Goal: Transaction & Acquisition: Book appointment/travel/reservation

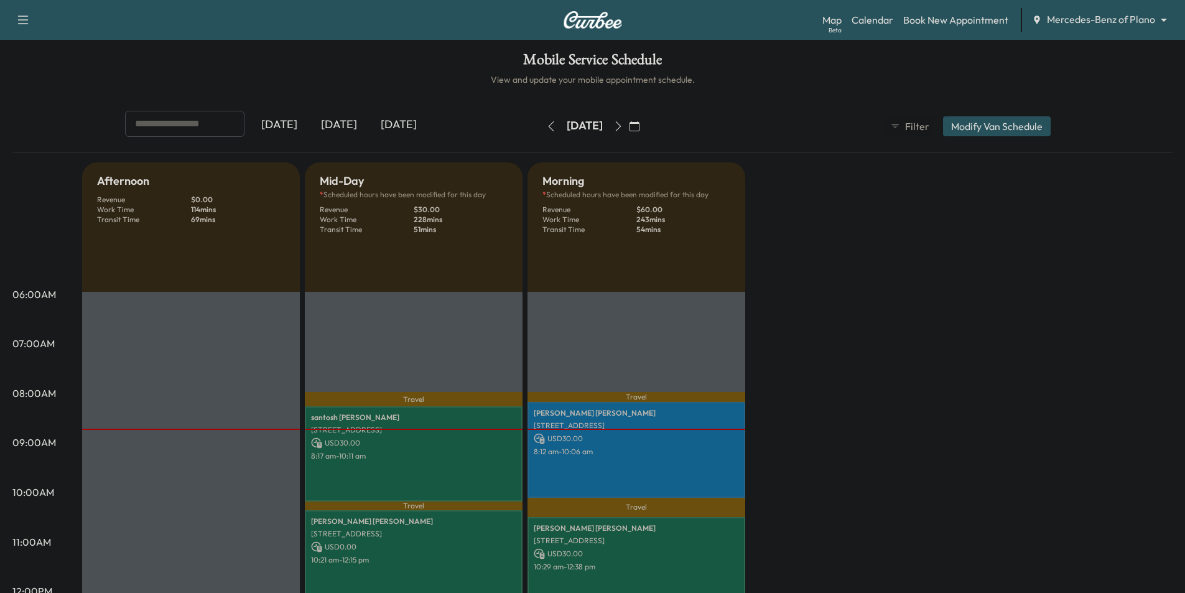
scroll to position [124, 0]
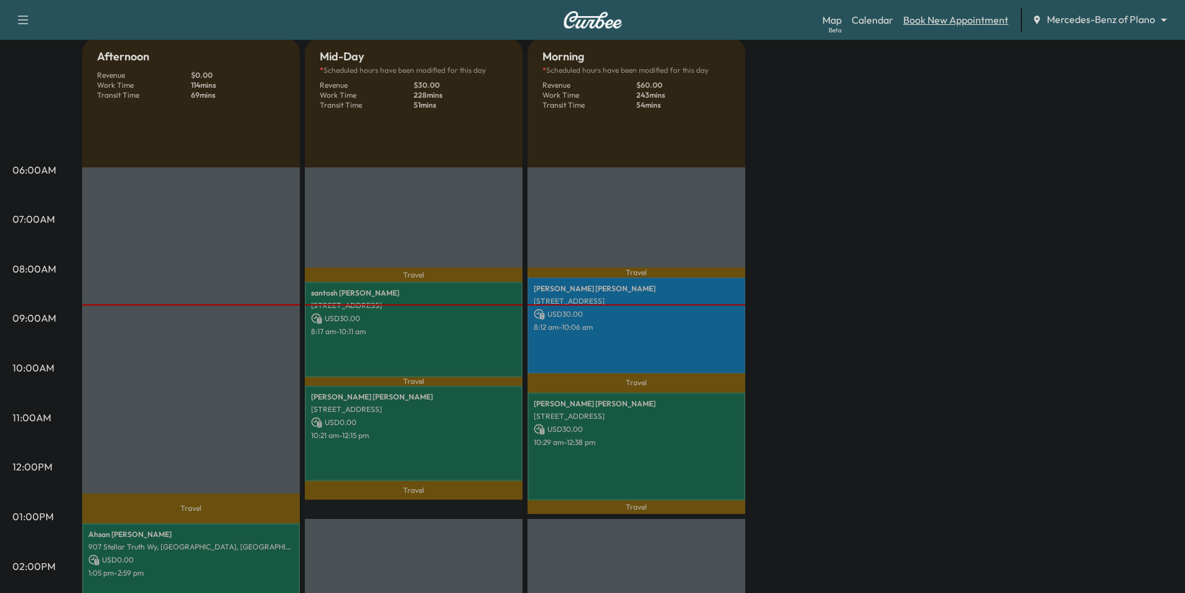
click at [938, 17] on link "Book New Appointment" at bounding box center [955, 19] width 105 height 15
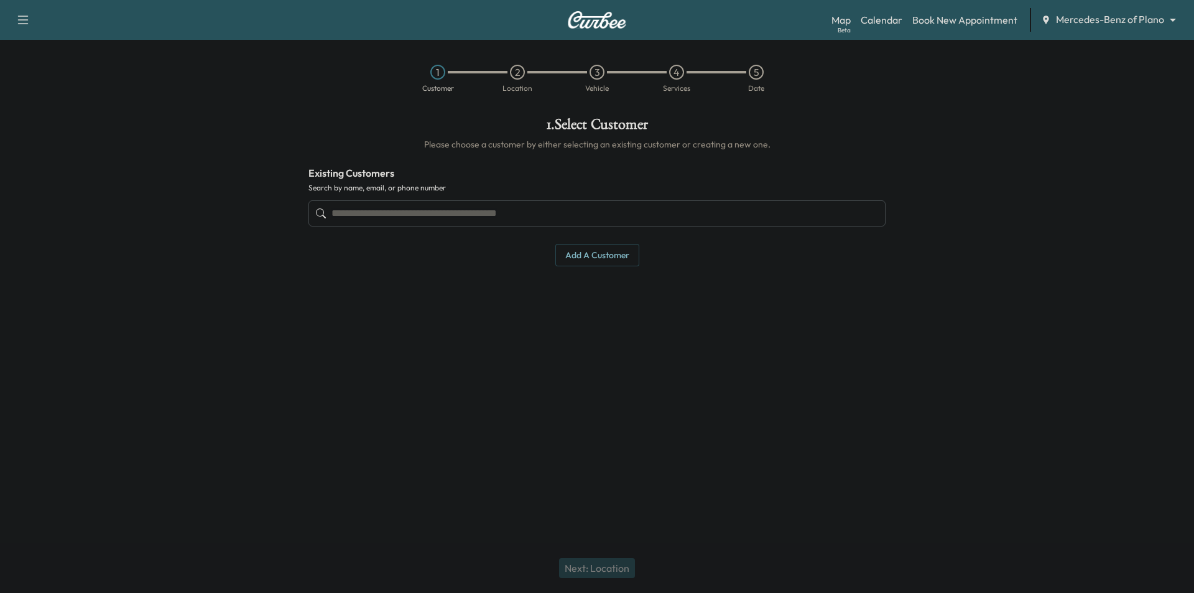
click at [631, 218] on input "text" at bounding box center [597, 213] width 577 height 26
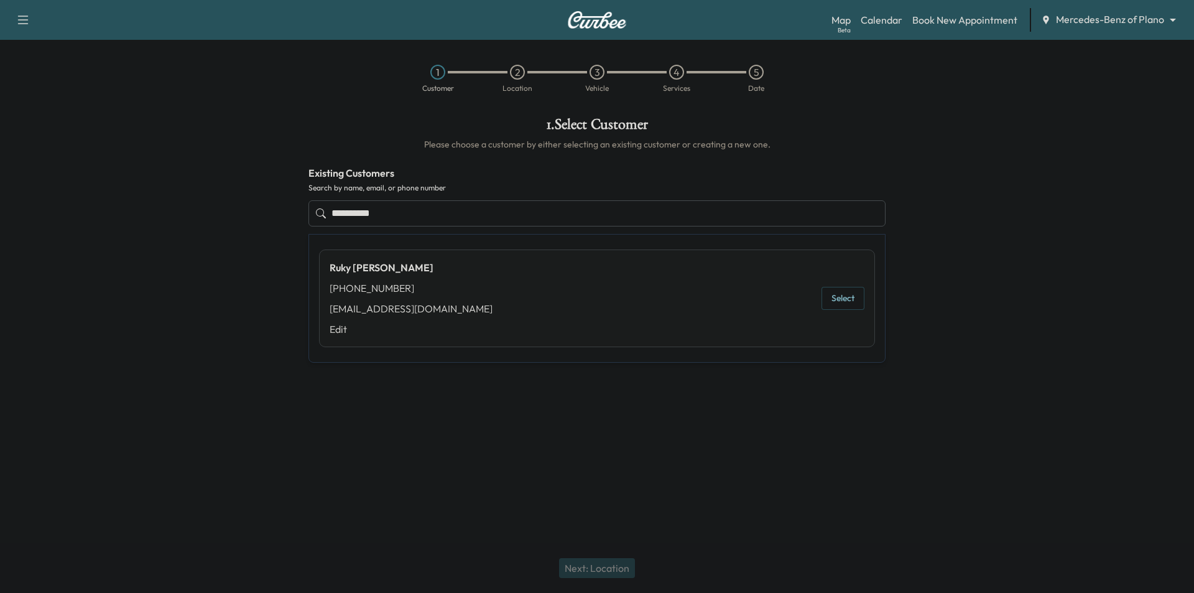
click at [840, 301] on button "Select" at bounding box center [843, 298] width 43 height 23
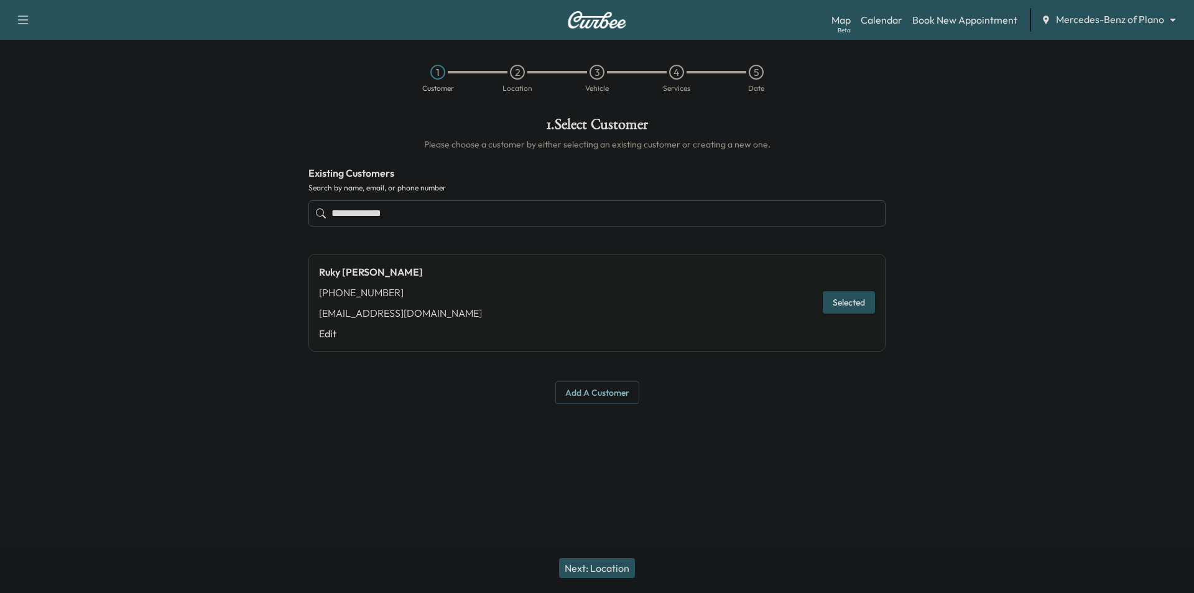
type input "**********"
click at [604, 567] on button "Next: Location" at bounding box center [597, 568] width 76 height 20
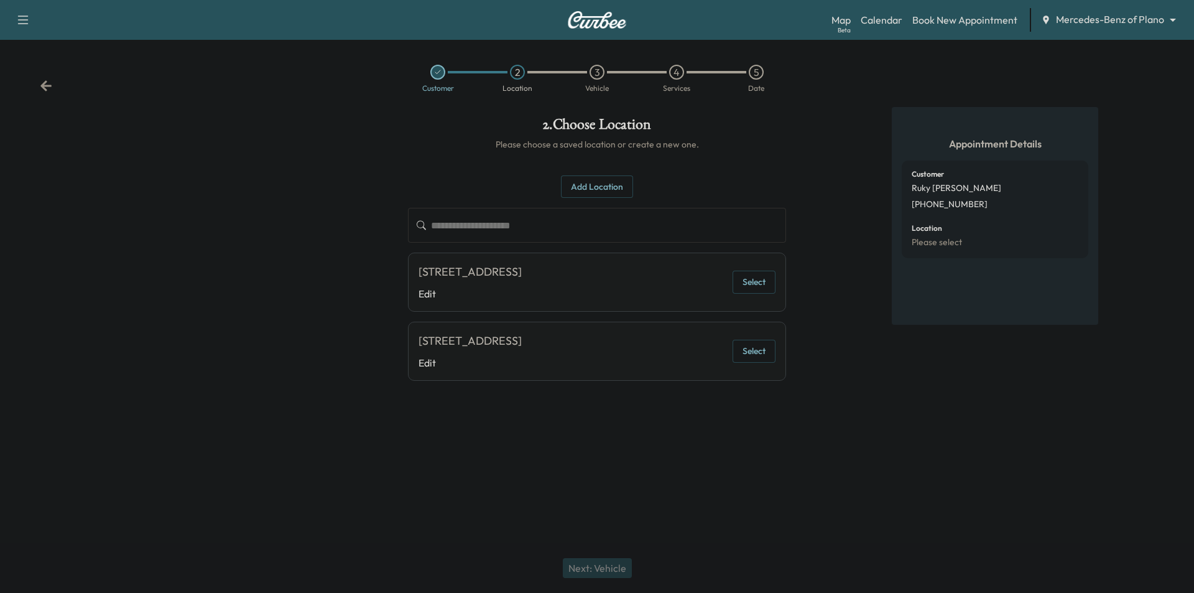
click at [772, 282] on button "Select" at bounding box center [754, 282] width 43 height 23
click at [613, 564] on button "Next: Vehicle" at bounding box center [597, 568] width 69 height 20
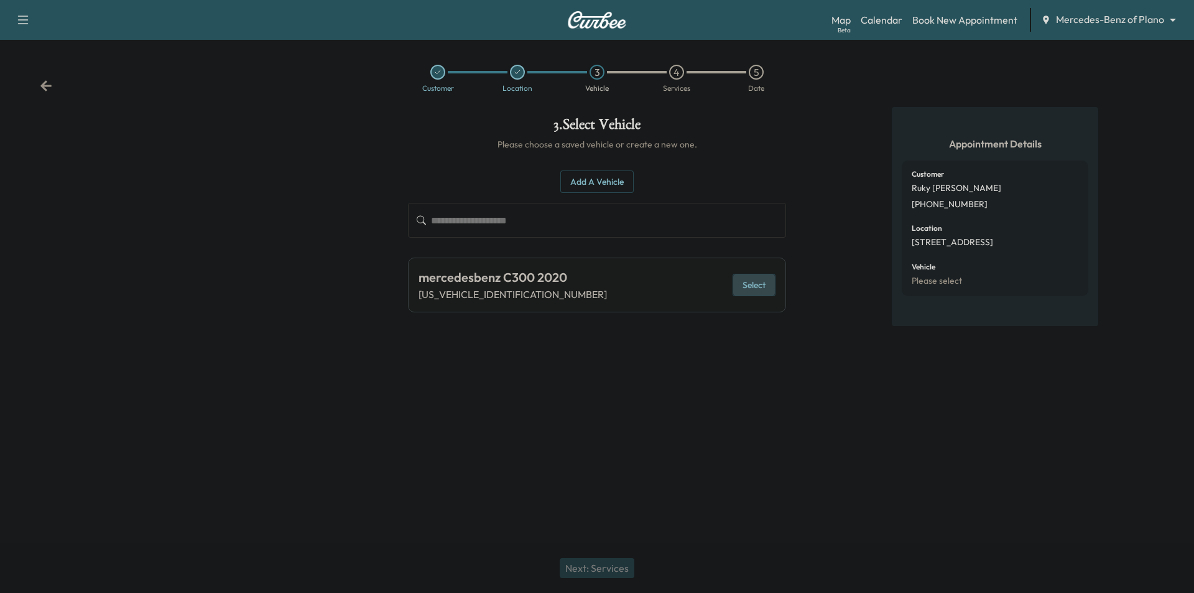
click at [748, 290] on button "Select" at bounding box center [754, 285] width 43 height 23
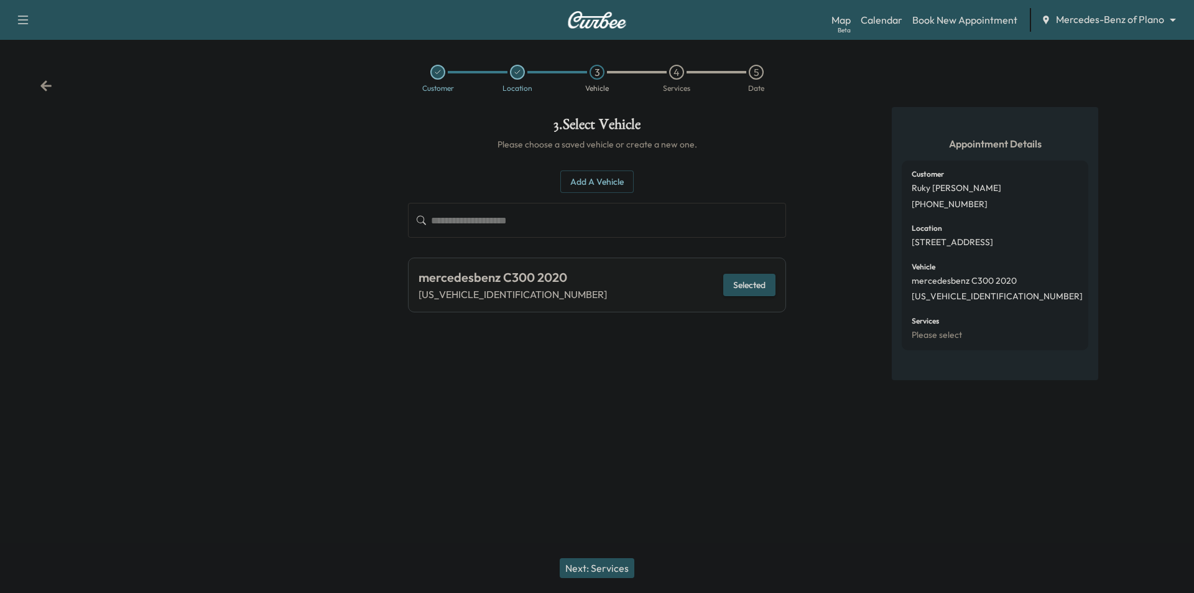
click at [610, 572] on button "Next: Services" at bounding box center [597, 568] width 75 height 20
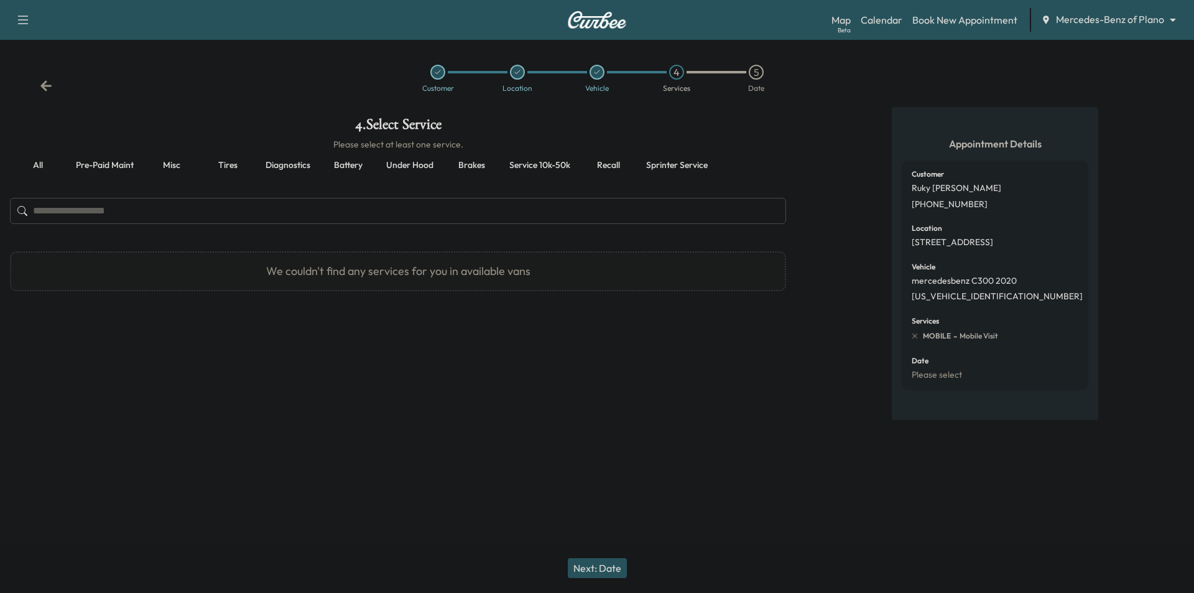
click at [126, 164] on button "Pre-paid maint" at bounding box center [105, 166] width 78 height 30
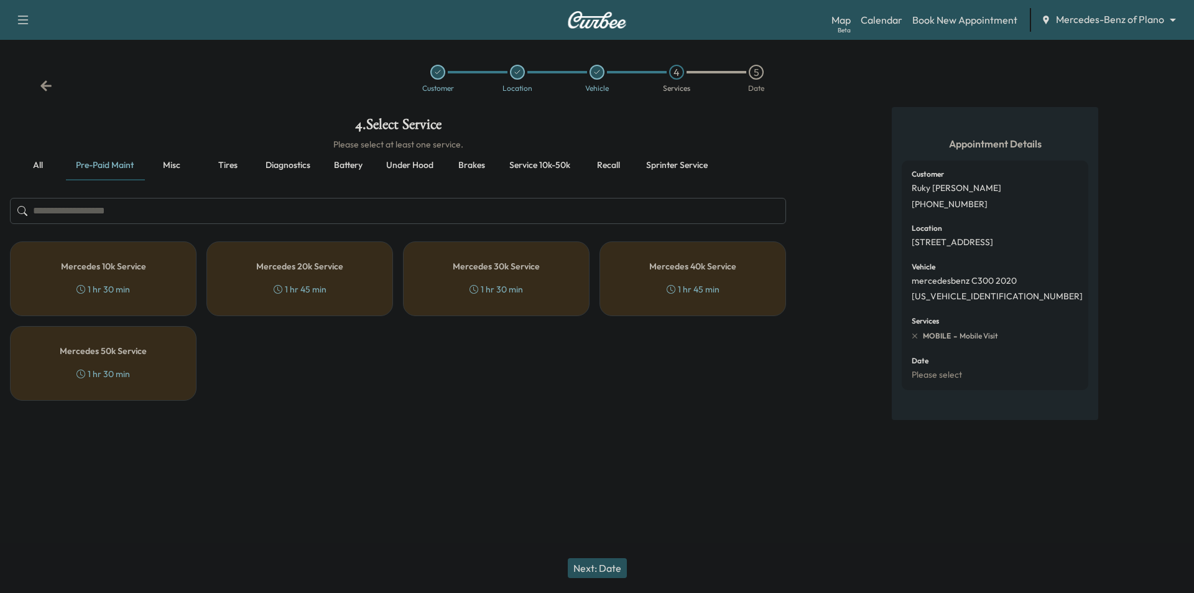
click at [539, 165] on button "Service 10k-50k" at bounding box center [540, 166] width 81 height 30
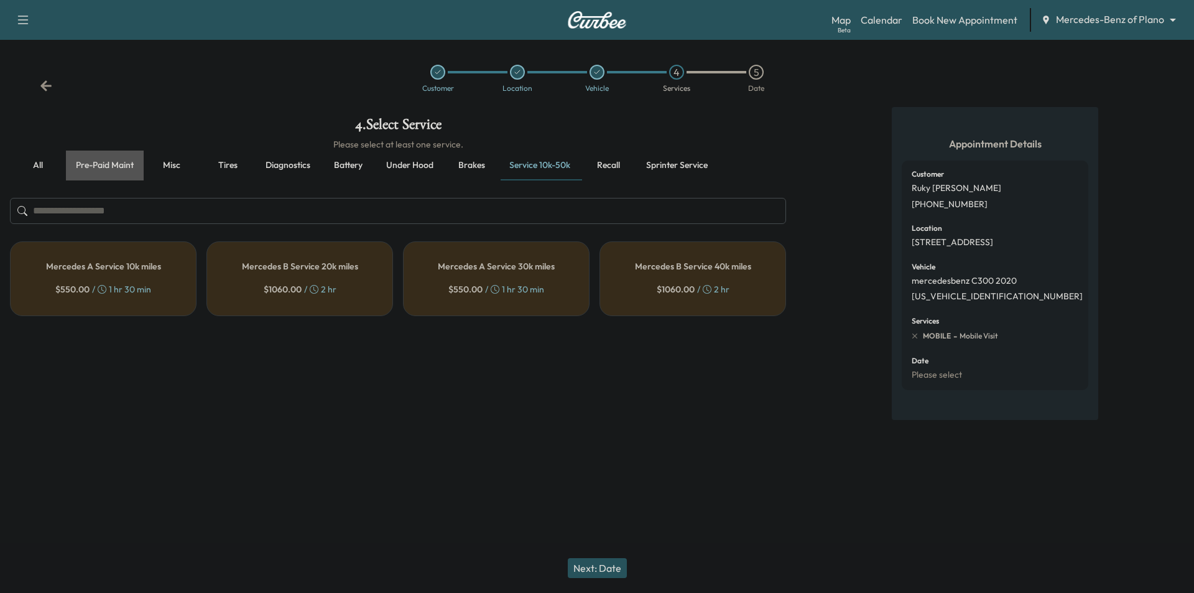
click at [132, 162] on button "Pre-paid maint" at bounding box center [105, 166] width 78 height 30
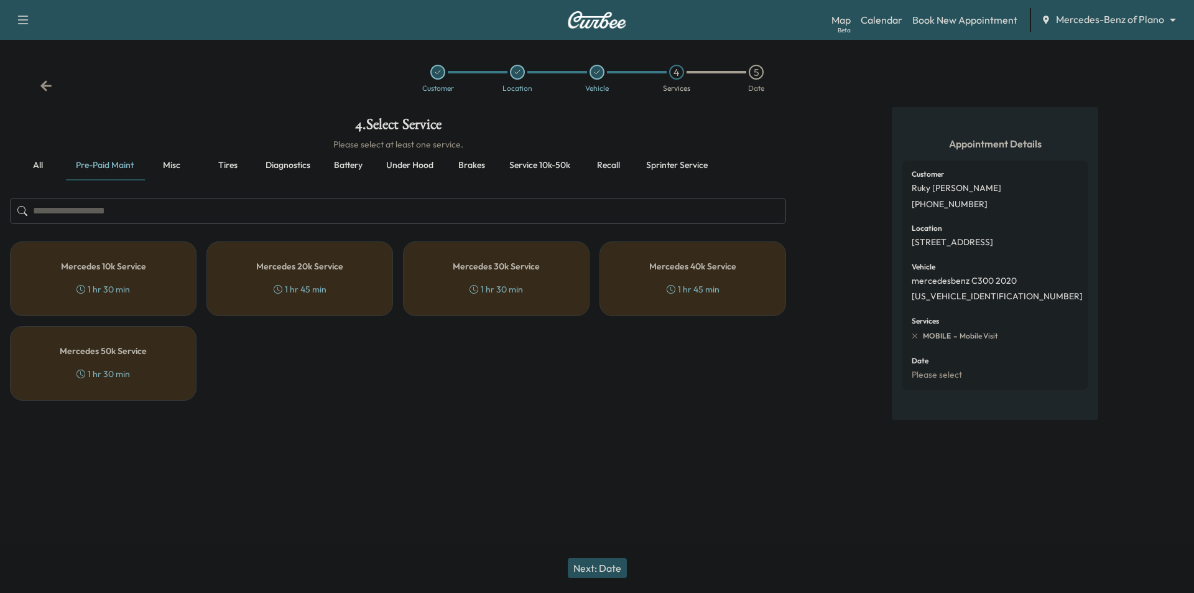
click at [531, 167] on button "Service 10k-50k" at bounding box center [540, 166] width 81 height 30
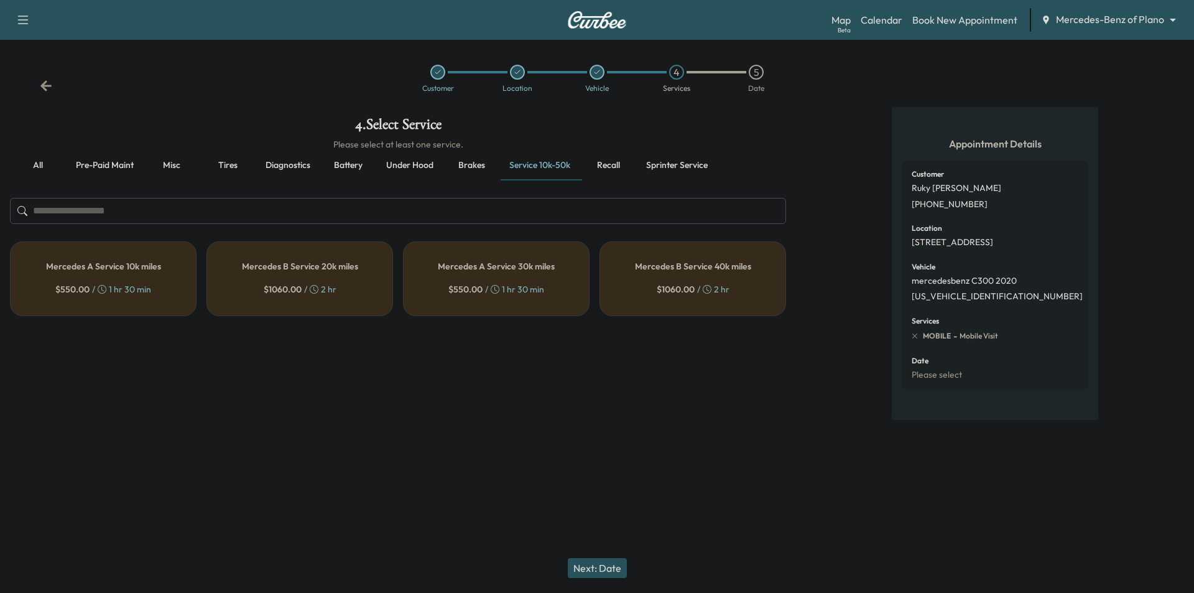
click at [42, 160] on button "all" at bounding box center [38, 166] width 56 height 30
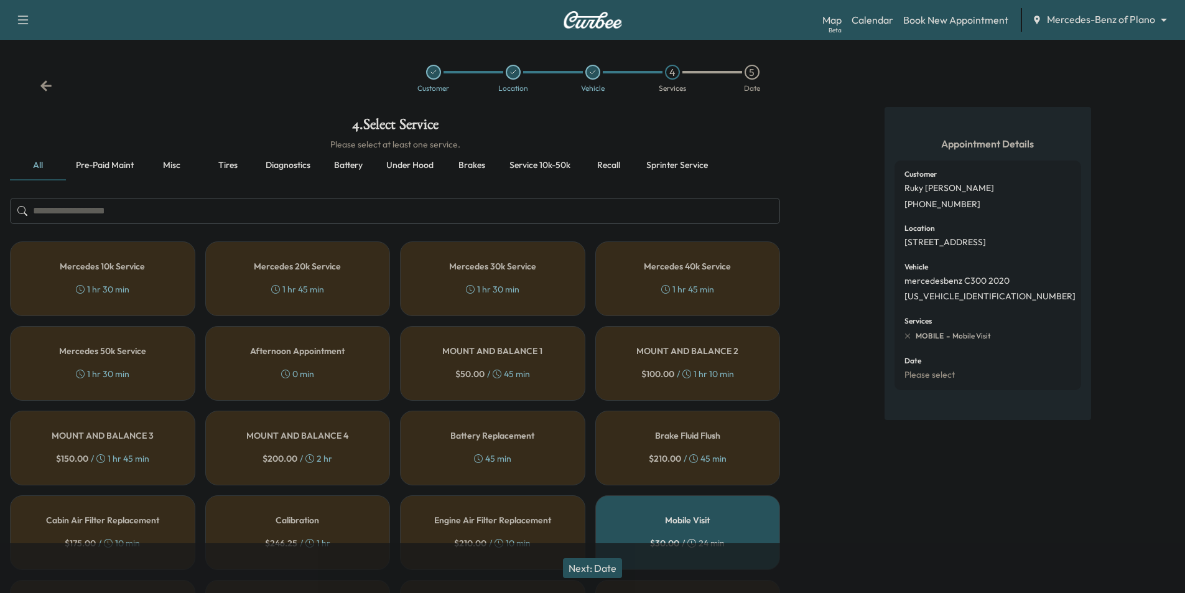
click at [537, 164] on button "Service 10k-50k" at bounding box center [540, 166] width 81 height 30
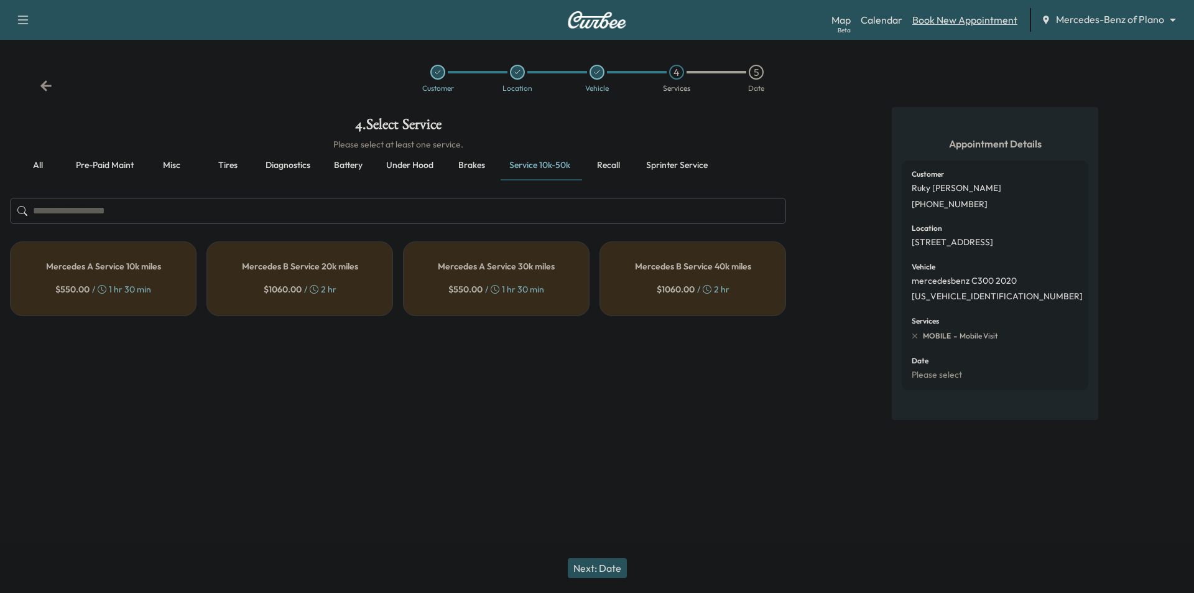
click at [952, 17] on link "Book New Appointment" at bounding box center [965, 19] width 105 height 15
click at [881, 24] on link "Calendar" at bounding box center [882, 19] width 42 height 15
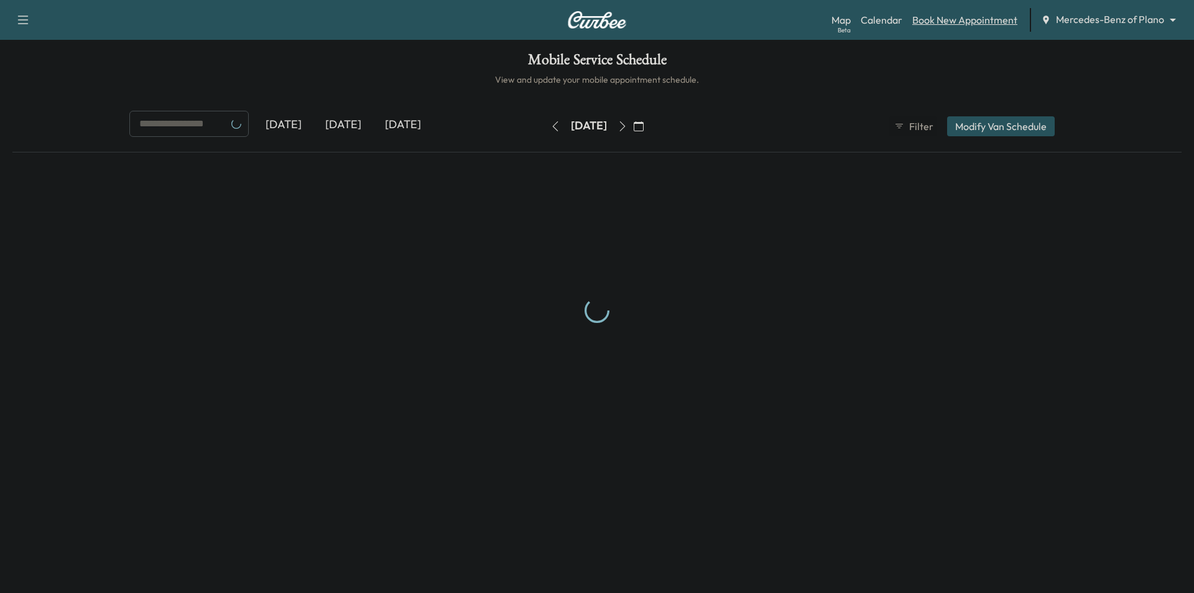
click at [944, 19] on link "Book New Appointment" at bounding box center [965, 19] width 105 height 15
